Goal: Book appointment/travel/reservation

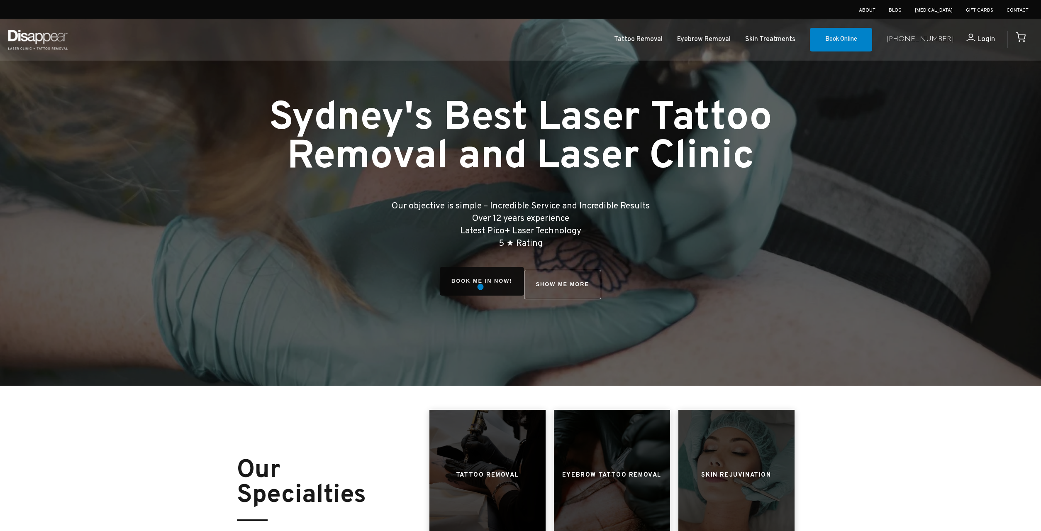
click at [480, 287] on link "BOOK ME IN NOW!" at bounding box center [482, 281] width 84 height 29
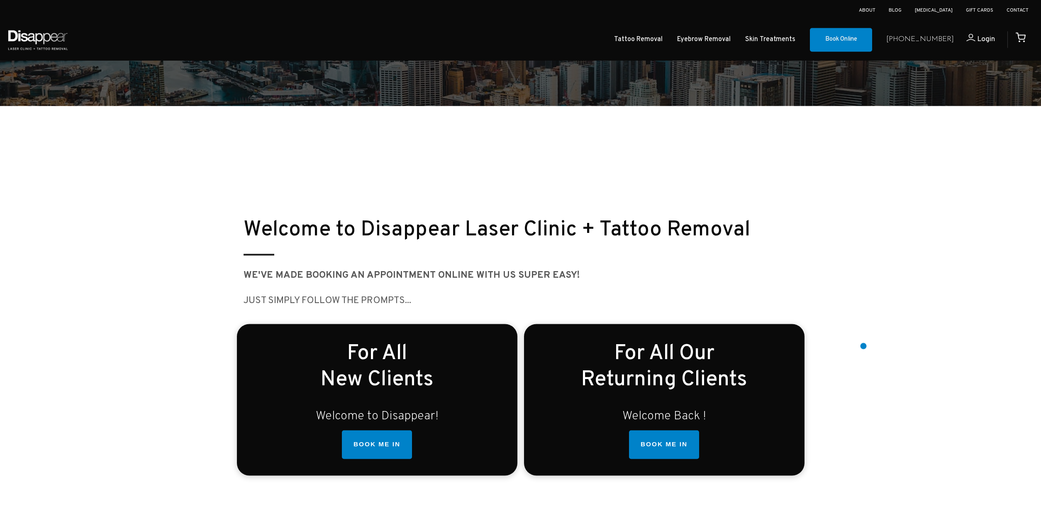
scroll to position [127, 0]
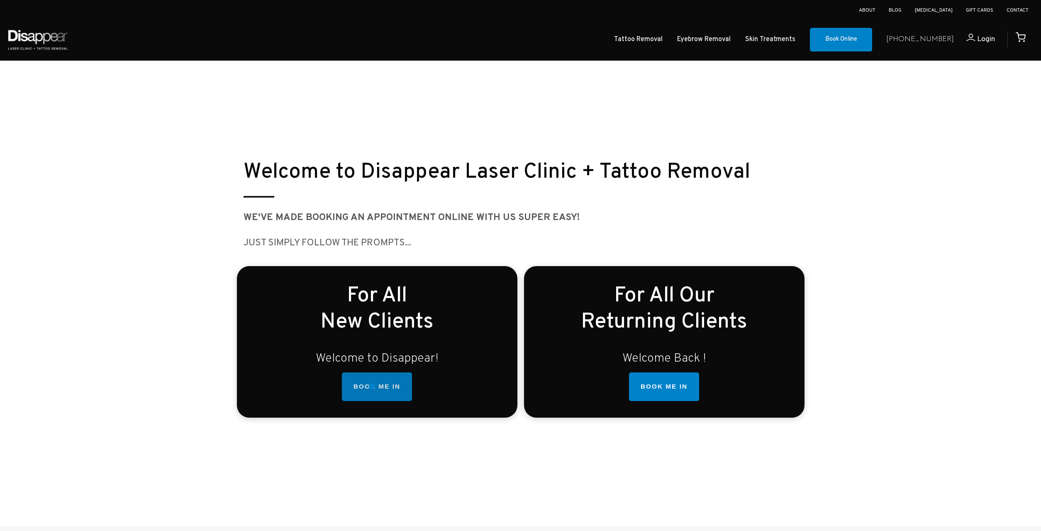
click at [372, 386] on link "BOOK ME IN" at bounding box center [377, 386] width 70 height 29
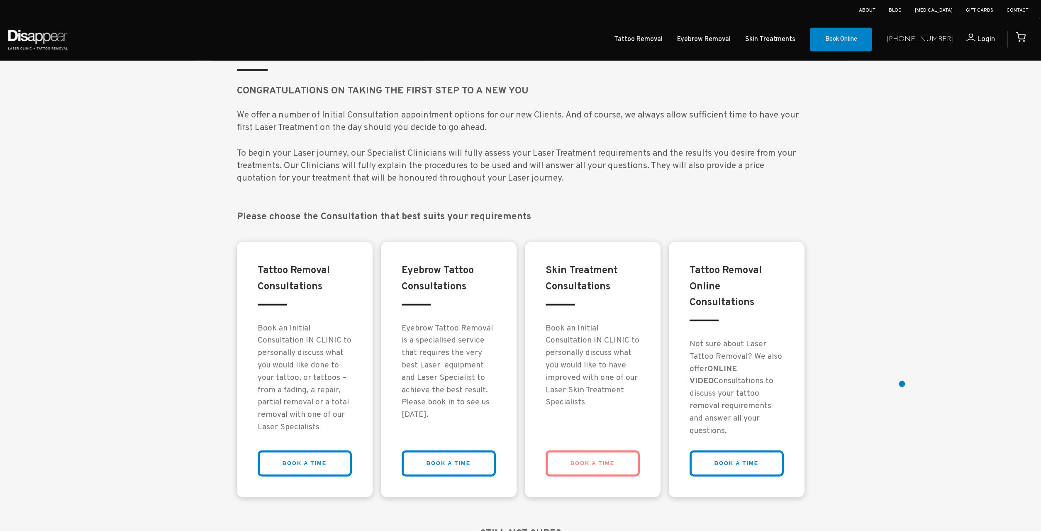
scroll to position [654, 0]
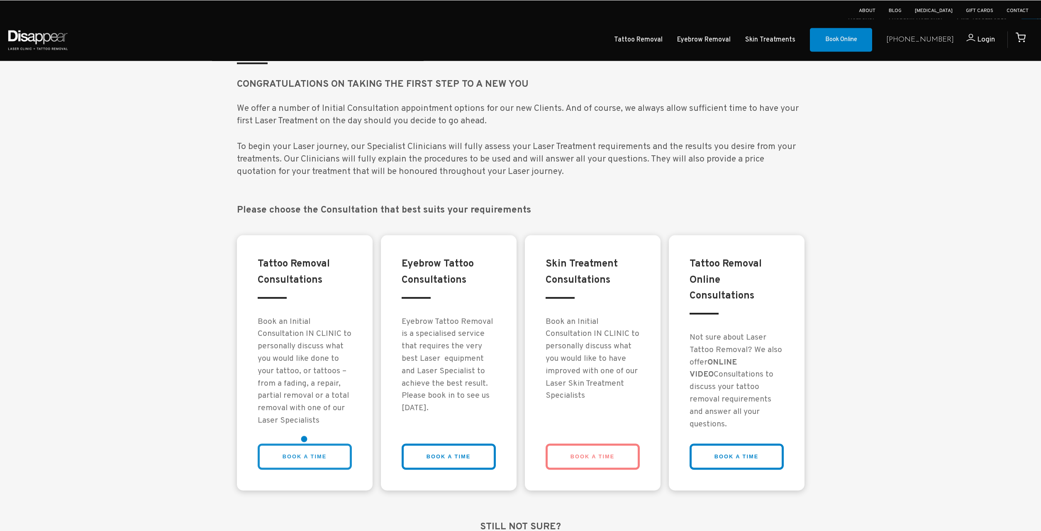
click at [316, 454] on link "BOOK A TIME" at bounding box center [305, 456] width 94 height 26
